Goal: Transaction & Acquisition: Subscribe to service/newsletter

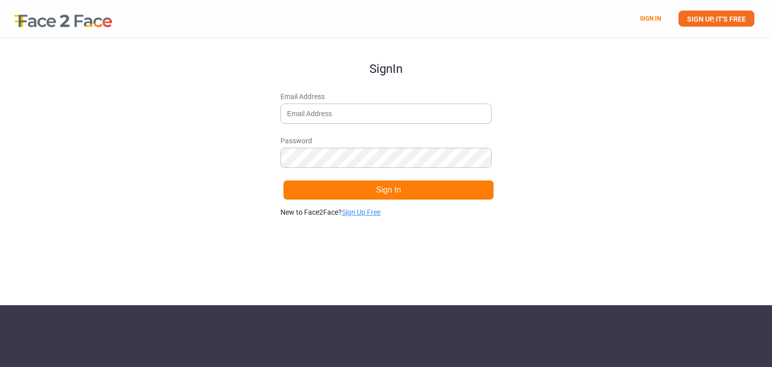
click at [369, 212] on link "Sign Up Free" at bounding box center [361, 212] width 39 height 8
click at [359, 117] on input "Email Address" at bounding box center [385, 114] width 211 height 20
type input "[EMAIL_ADDRESS][DOMAIN_NAME]"
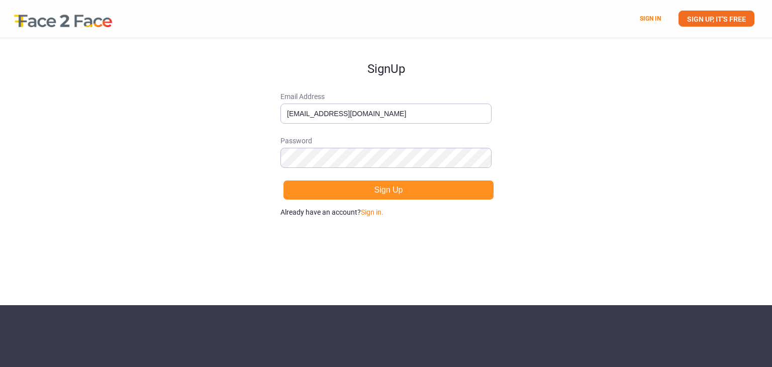
click at [361, 190] on button "Sign Up" at bounding box center [388, 190] width 211 height 20
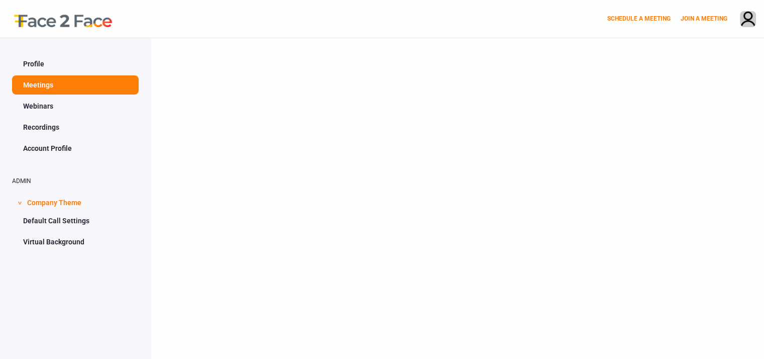
click at [50, 126] on link "Recordings" at bounding box center [75, 127] width 127 height 19
